Goal: Transaction & Acquisition: Purchase product/service

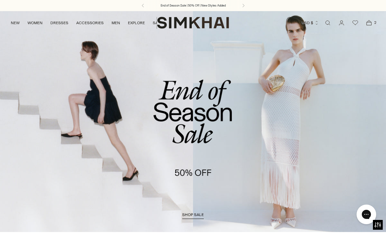
click at [11, 25] on link "NEW" at bounding box center [15, 23] width 9 height 14
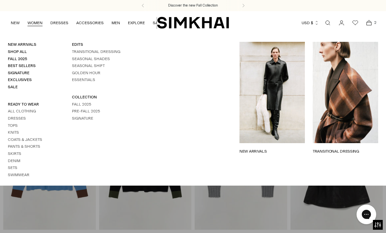
click at [14, 138] on link "Coats & Jackets" at bounding box center [25, 139] width 34 height 5
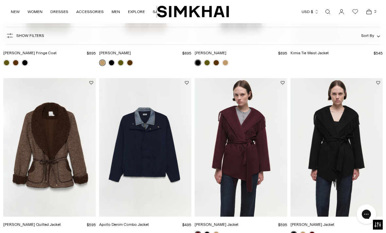
scroll to position [700, 0]
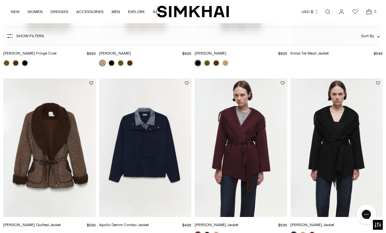
click at [37, 177] on img "Rorie Quilted Jacket" at bounding box center [49, 148] width 93 height 139
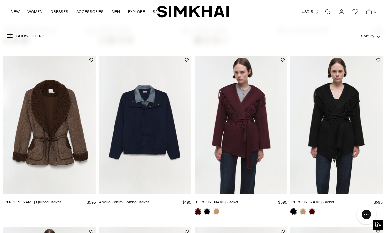
scroll to position [722, 0]
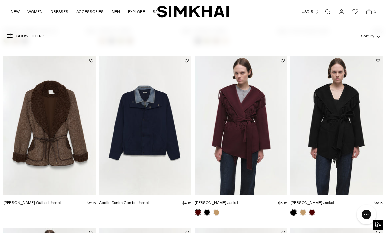
click at [123, 140] on img "Apollo Denim Combo Jacket" at bounding box center [145, 125] width 93 height 139
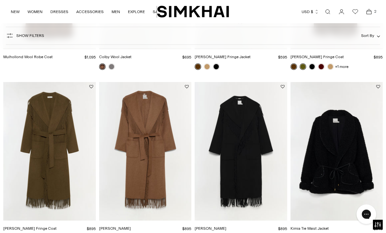
scroll to position [524, 0]
click at [319, 152] on img "Kimia Tie Waist Jacket" at bounding box center [337, 151] width 93 height 139
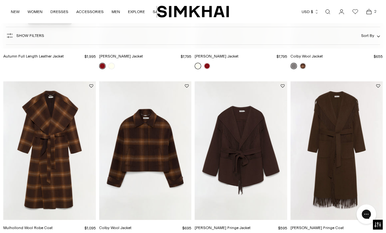
scroll to position [353, 0]
click at [121, 164] on img "Colby Wool Jacket" at bounding box center [145, 150] width 93 height 139
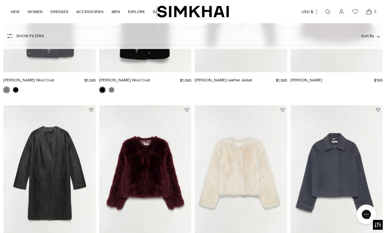
scroll to position [158, 0]
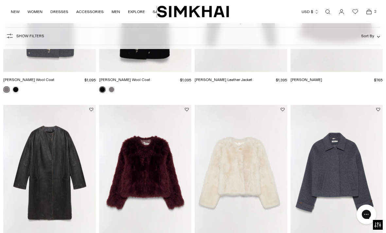
click at [326, 183] on img "Colby Wool Jacket" at bounding box center [337, 174] width 93 height 139
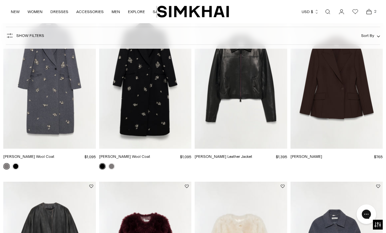
scroll to position [0, 0]
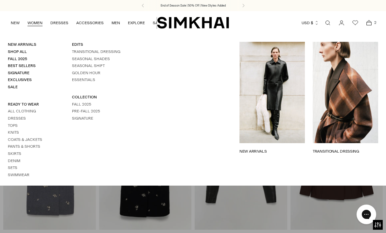
click at [9, 132] on link "Knits" at bounding box center [13, 132] width 11 height 5
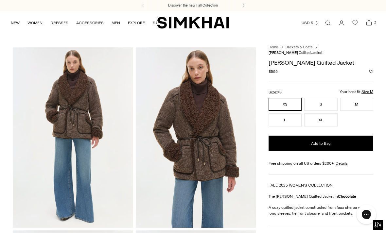
click at [366, 98] on button "M" at bounding box center [356, 104] width 33 height 13
click at [350, 139] on button "Add to Bag" at bounding box center [321, 144] width 105 height 16
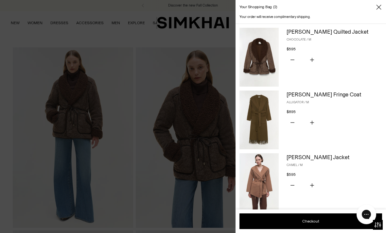
click at [293, 125] on button "Subtract product quantity" at bounding box center [293, 123] width 12 height 14
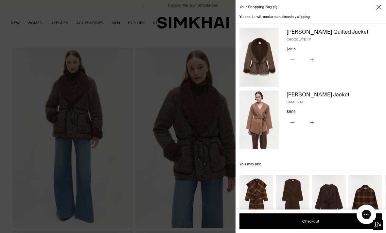
click at [294, 124] on button "Subtract product quantity" at bounding box center [293, 123] width 12 height 14
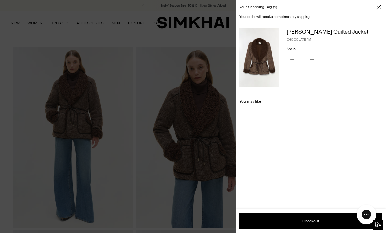
click at [378, 10] on icon "Close" at bounding box center [378, 7] width 5 height 7
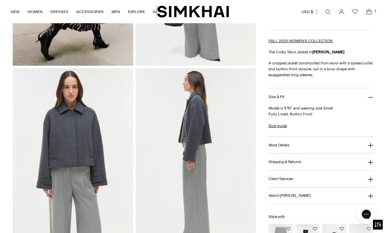
scroll to position [166, 0]
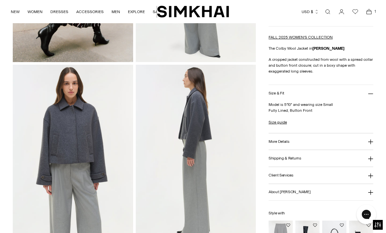
click at [270, 143] on h3 "More Details" at bounding box center [279, 142] width 21 height 4
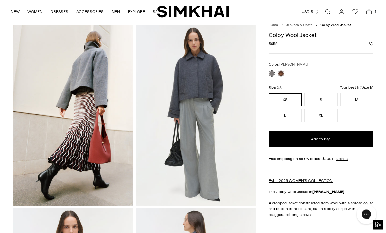
scroll to position [0, 0]
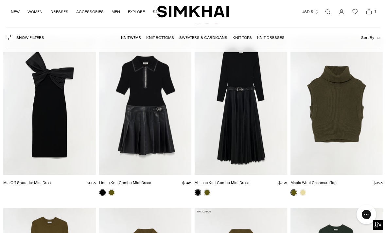
scroll to position [919, 0]
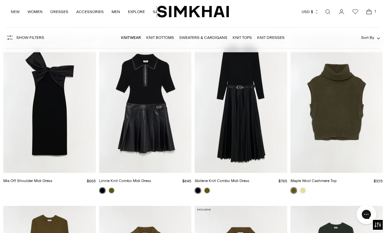
click at [306, 191] on link at bounding box center [303, 191] width 7 height 7
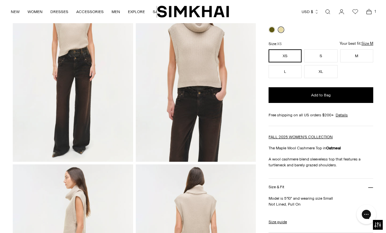
scroll to position [66, 0]
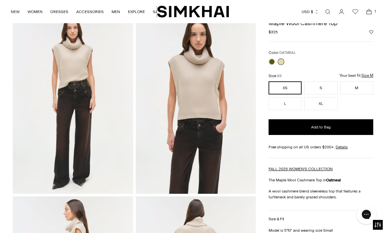
scroll to position [34, 0]
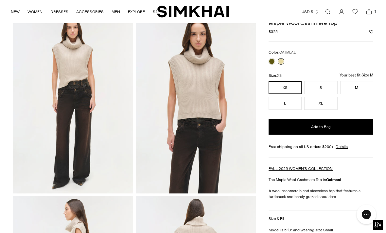
click at [272, 59] on link at bounding box center [272, 61] width 7 height 7
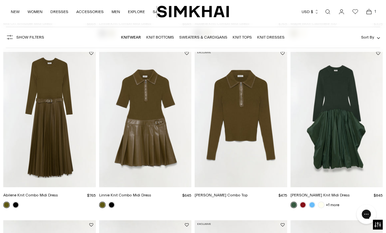
scroll to position [1076, 0]
click at [228, 129] on img "Livana Knit Combo Top" at bounding box center [241, 118] width 93 height 139
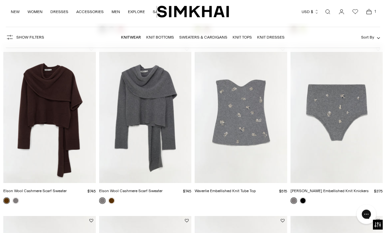
scroll to position [1761, 0]
click at [51, 109] on img "Elson Wool Cashmere Scarf Sweater" at bounding box center [49, 114] width 93 height 139
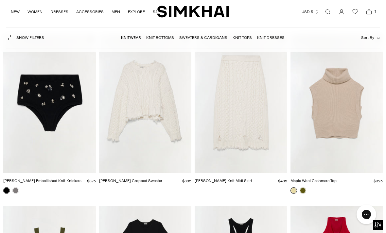
scroll to position [1944, 0]
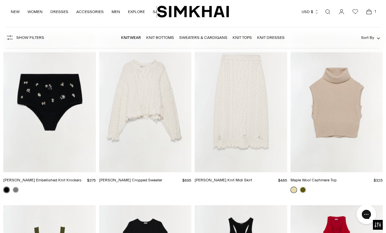
click at [125, 101] on img "Felix Knit Cropped Sweater" at bounding box center [145, 103] width 93 height 139
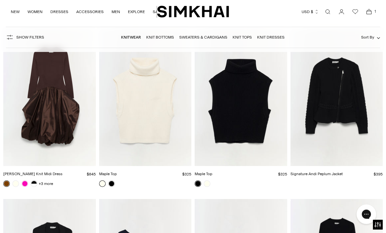
scroll to position [3667, 0]
click at [136, 107] on img "Maple Top" at bounding box center [145, 97] width 93 height 139
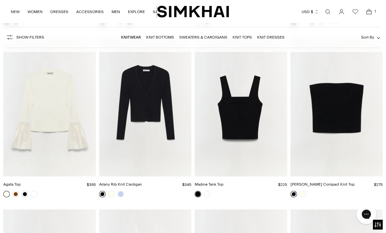
scroll to position [3998, 0]
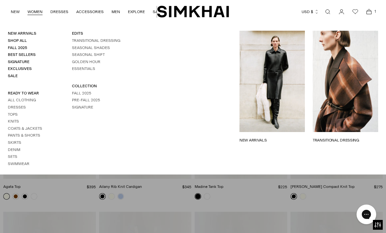
click at [78, 96] on link "Fall 2025" at bounding box center [81, 93] width 19 height 5
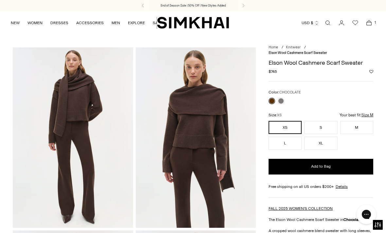
click at [278, 101] on link at bounding box center [281, 101] width 7 height 7
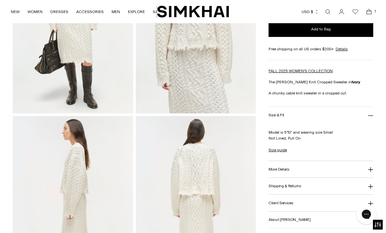
scroll to position [115, 0]
click at [276, 168] on h3 "More Details" at bounding box center [279, 170] width 21 height 4
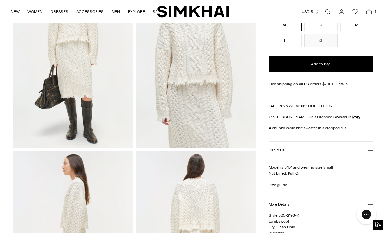
scroll to position [0, 0]
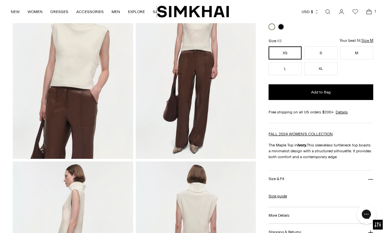
scroll to position [70, 0]
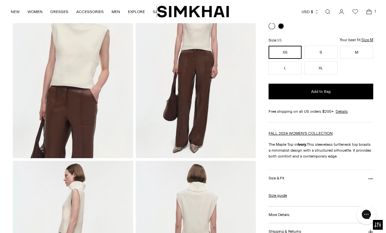
click at [269, 215] on h3 "More Details" at bounding box center [279, 215] width 21 height 4
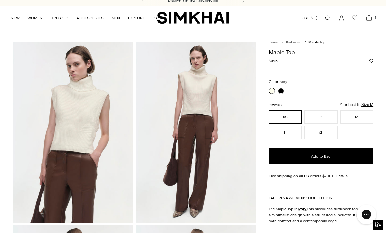
scroll to position [0, 0]
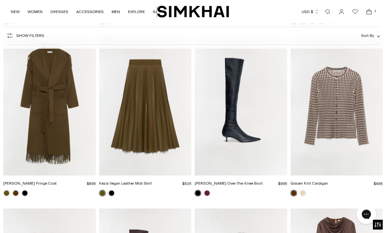
scroll to position [1078, 0]
click at [301, 194] on link at bounding box center [303, 193] width 7 height 7
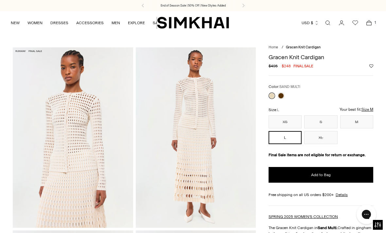
click at [283, 97] on link at bounding box center [281, 96] width 7 height 7
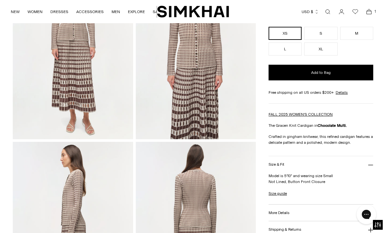
scroll to position [93, 0]
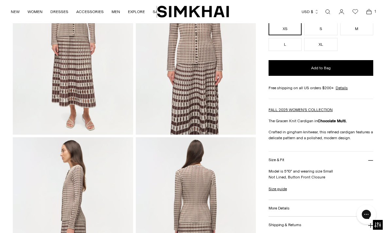
click at [274, 192] on link "Size guide" at bounding box center [278, 189] width 18 height 6
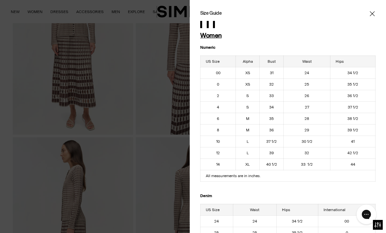
click at [373, 14] on icon "Close" at bounding box center [372, 13] width 5 height 5
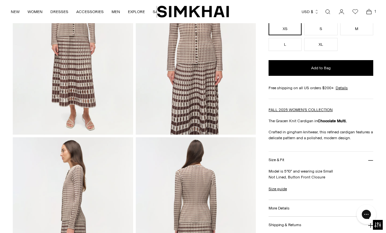
click at [276, 214] on button "More Details" at bounding box center [321, 208] width 105 height 17
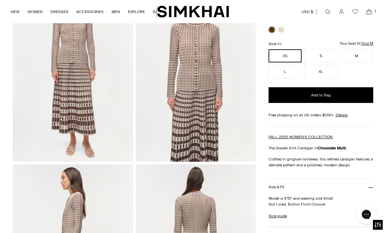
scroll to position [0, 0]
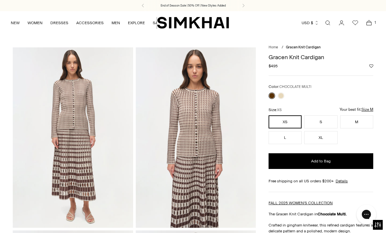
click at [278, 108] on span "XS" at bounding box center [279, 110] width 5 height 4
click at [0, 0] on select "** * * * **" at bounding box center [0, 0] width 0 height 0
click at [281, 96] on link at bounding box center [281, 96] width 7 height 7
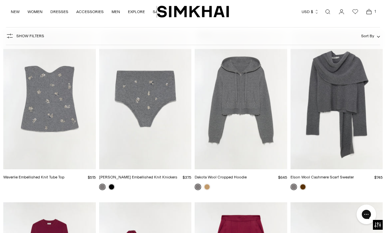
scroll to position [2115, 0]
click at [208, 186] on link at bounding box center [207, 187] width 7 height 7
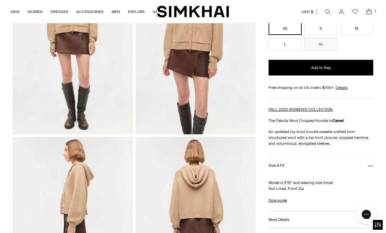
scroll to position [94, 0]
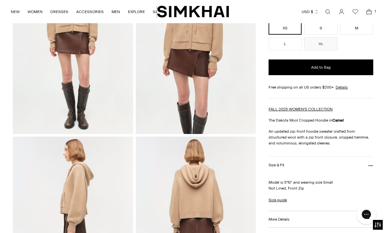
click at [277, 220] on h3 "More Details" at bounding box center [279, 220] width 21 height 4
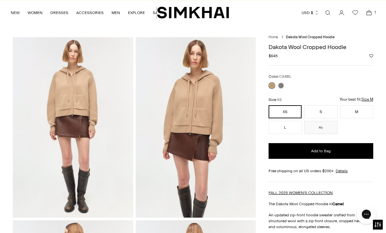
scroll to position [10, 0]
click at [281, 88] on link at bounding box center [281, 85] width 7 height 7
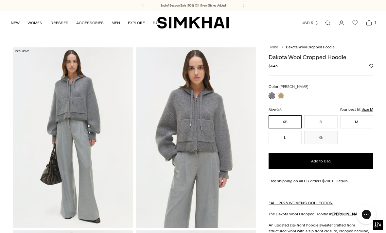
click at [280, 97] on link at bounding box center [281, 96] width 7 height 7
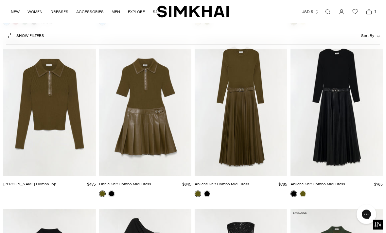
scroll to position [3991, 0]
click at [244, 102] on img "Abilene Knit Combo Midi Dress" at bounding box center [241, 107] width 93 height 139
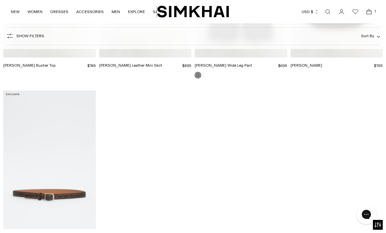
scroll to position [6165, 0]
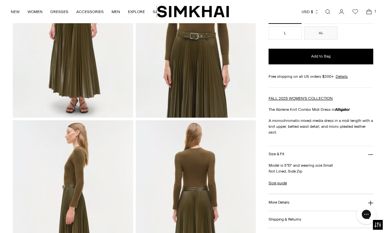
scroll to position [112, 0]
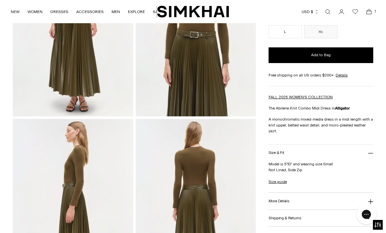
click at [273, 203] on h3 "More Details" at bounding box center [279, 201] width 21 height 4
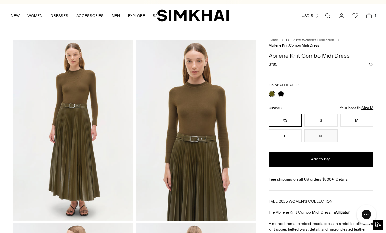
scroll to position [0, 0]
